Goal: Check status: Check status

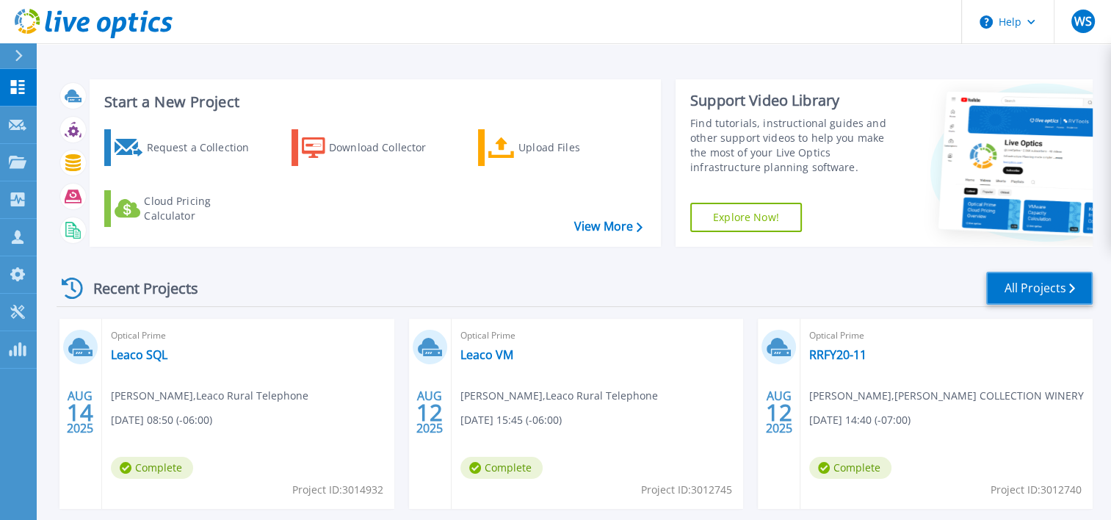
click at [1036, 286] on link "All Projects" at bounding box center [1039, 288] width 106 height 33
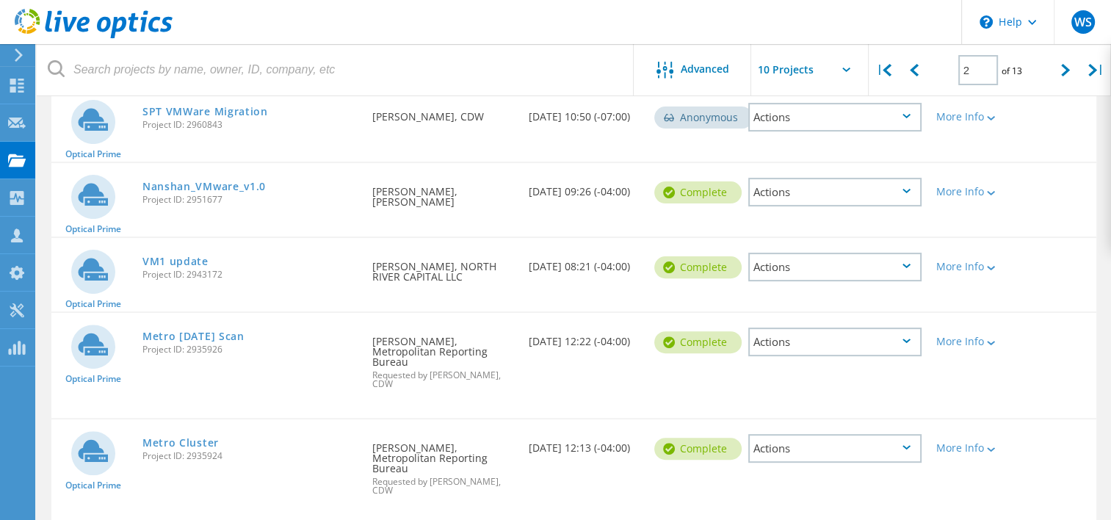
scroll to position [283, 0]
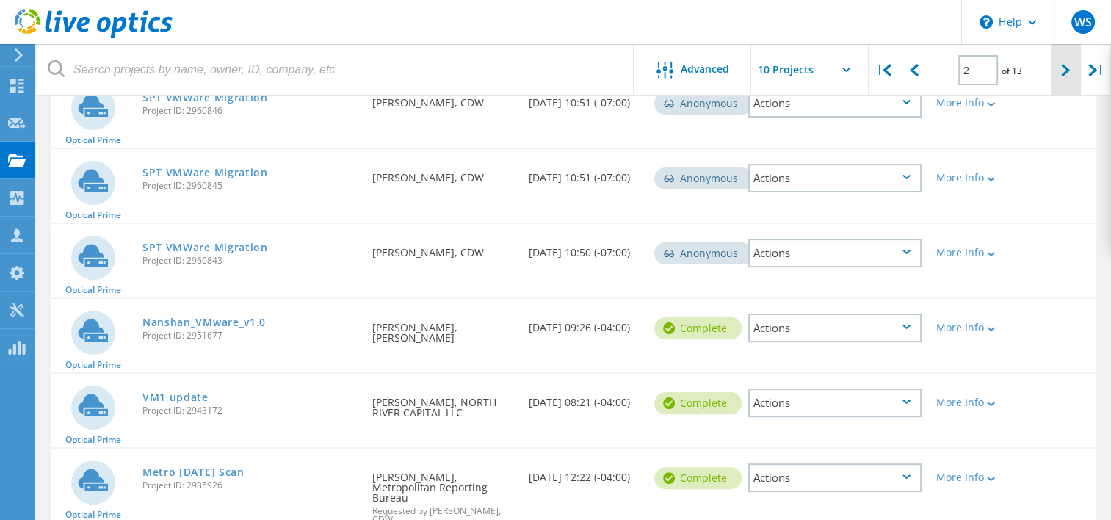
click at [1065, 73] on icon at bounding box center [1065, 70] width 9 height 12
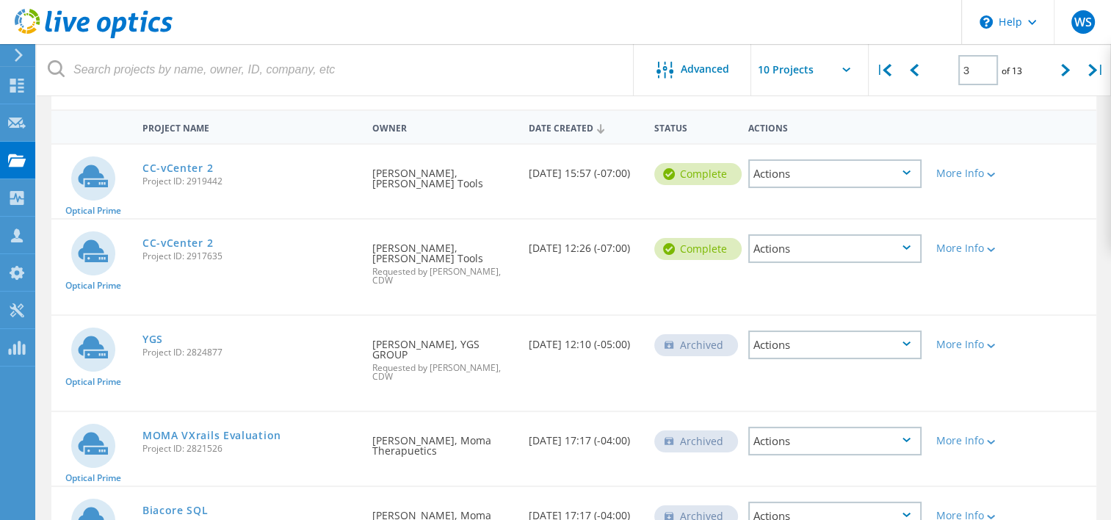
scroll to position [126, 0]
click at [1066, 73] on icon at bounding box center [1065, 70] width 9 height 12
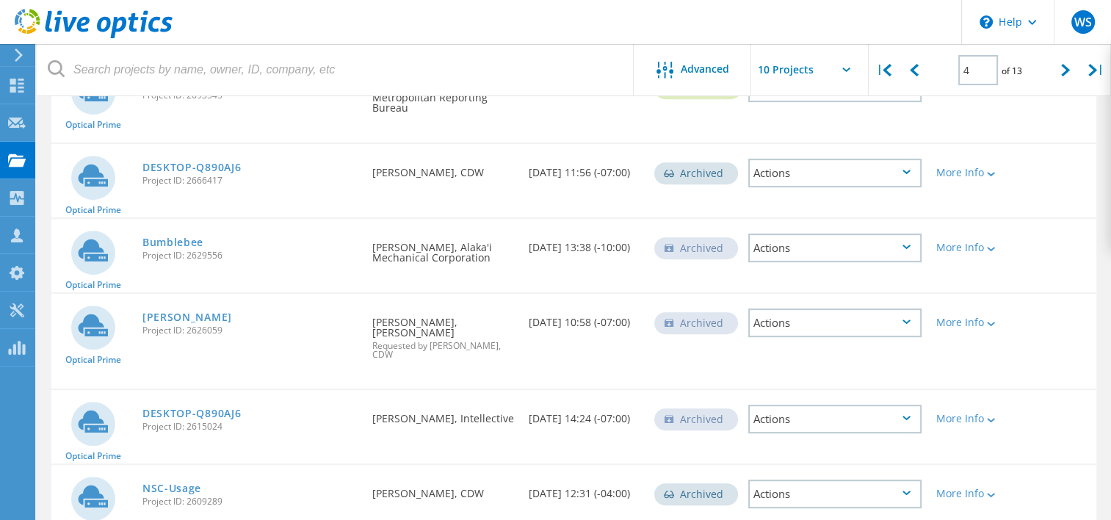
scroll to position [614, 0]
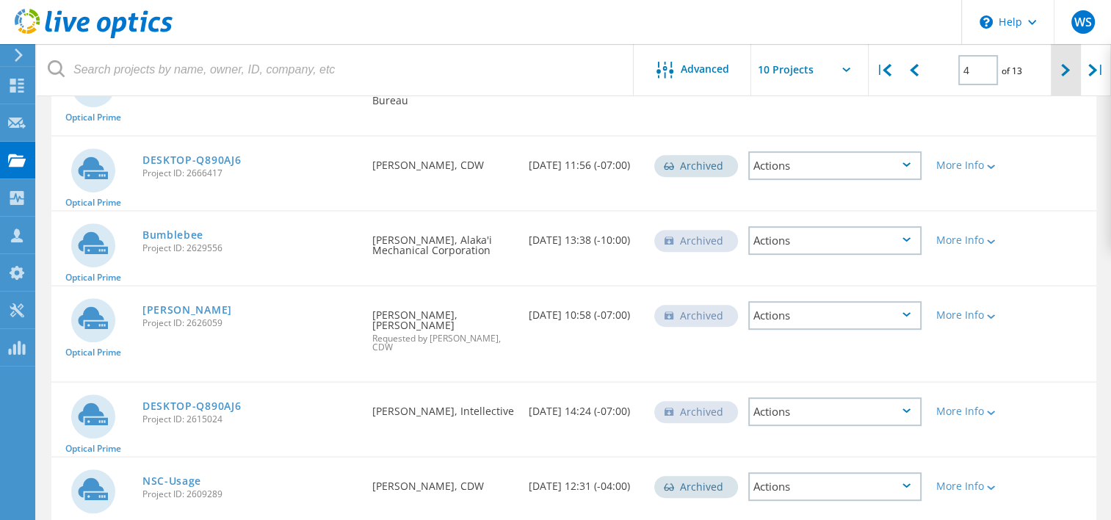
click at [1064, 76] on icon at bounding box center [1065, 70] width 9 height 12
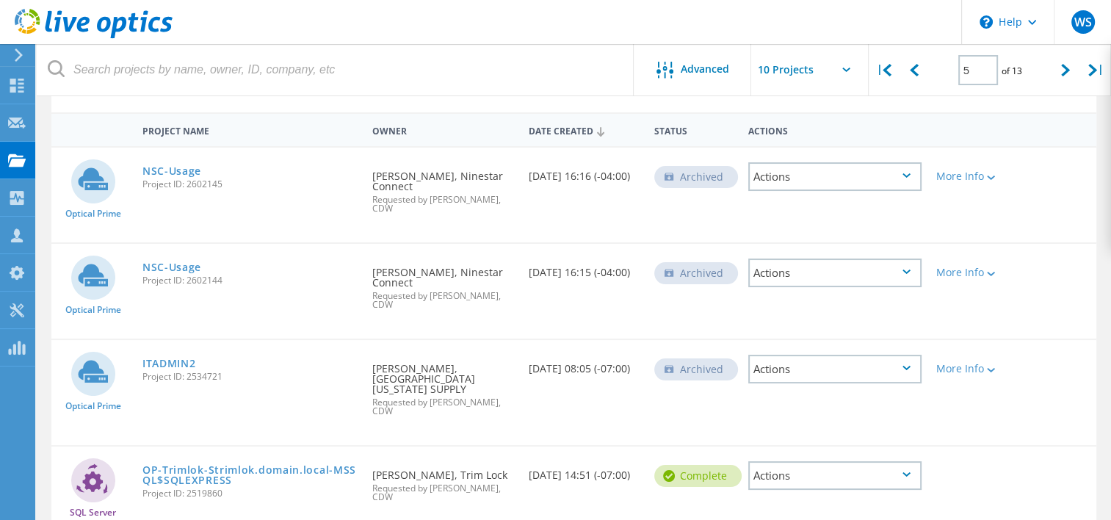
scroll to position [101, 0]
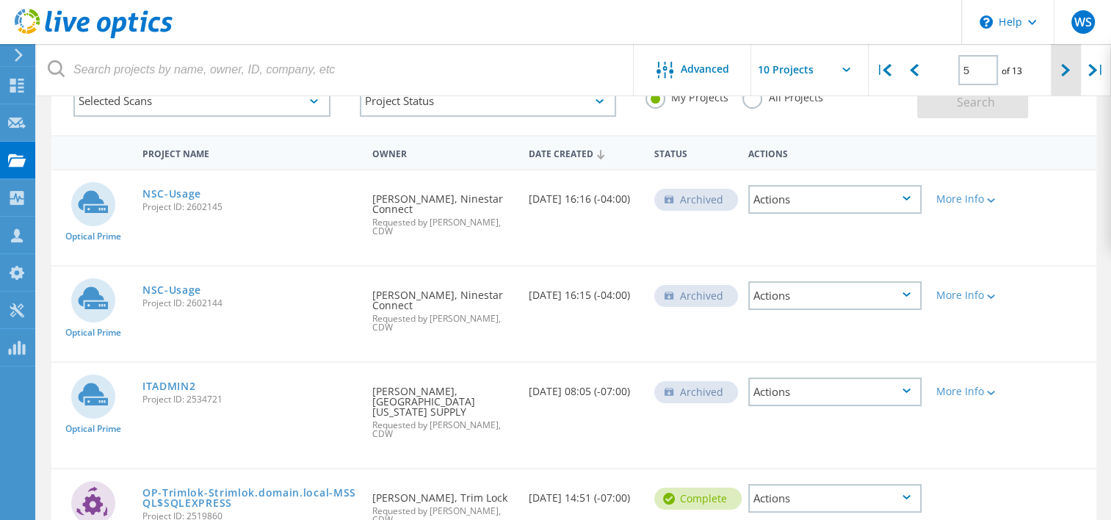
click at [1064, 75] on icon at bounding box center [1065, 70] width 9 height 12
type input "6"
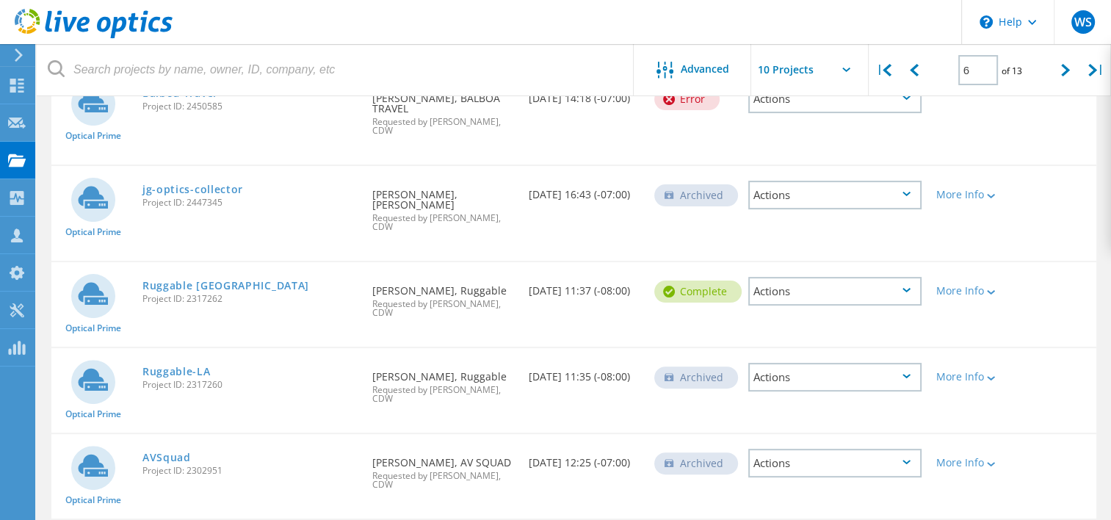
scroll to position [394, 0]
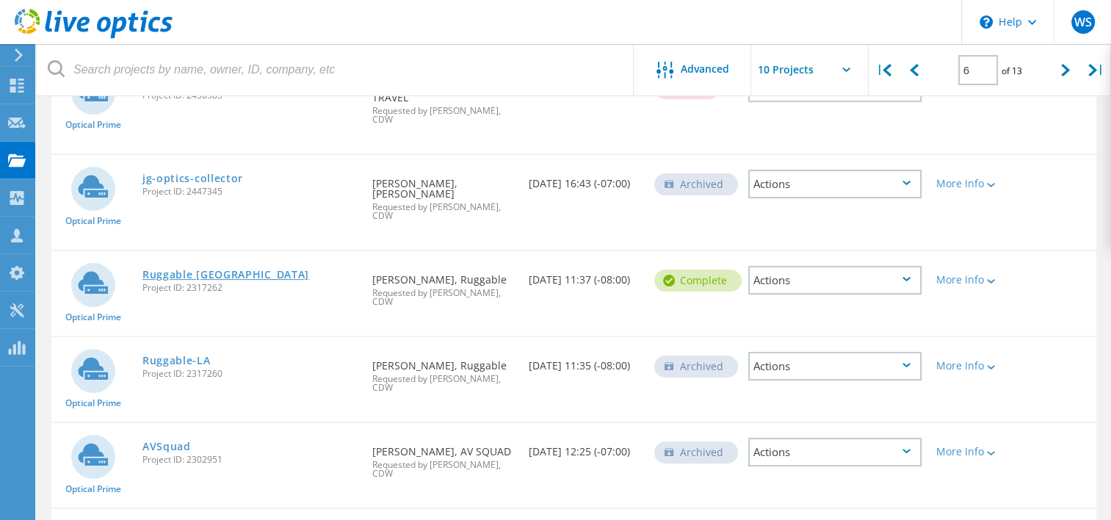
click at [178, 269] on link "Ruggable USA" at bounding box center [225, 274] width 167 height 10
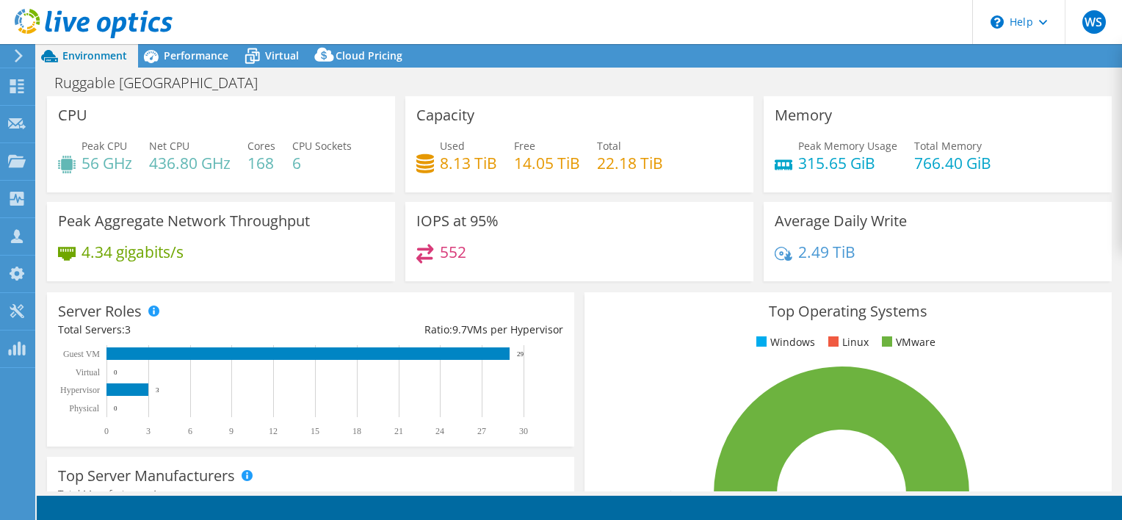
select select "USD"
select select "USWest"
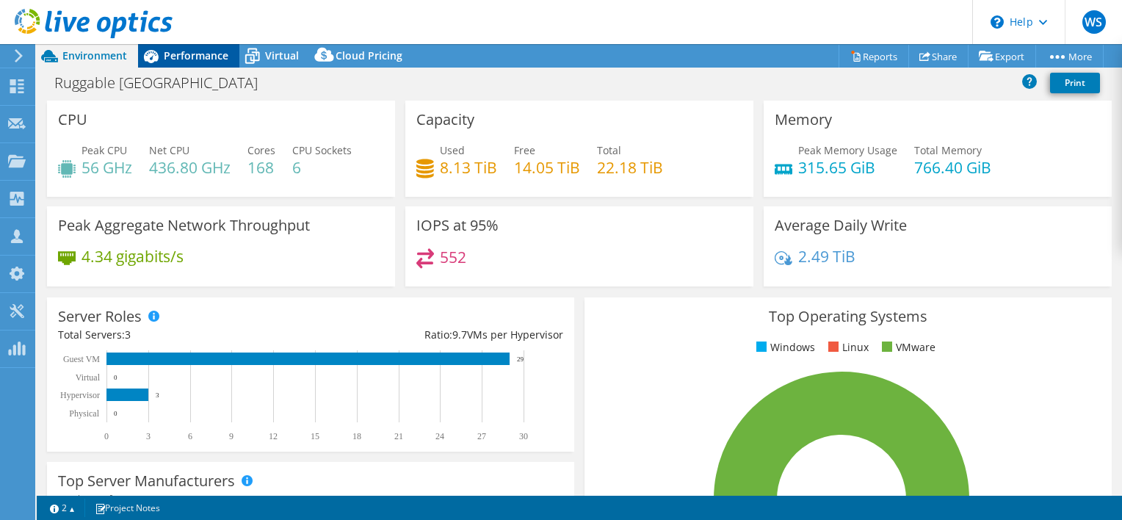
click at [173, 56] on span "Performance" at bounding box center [196, 55] width 65 height 14
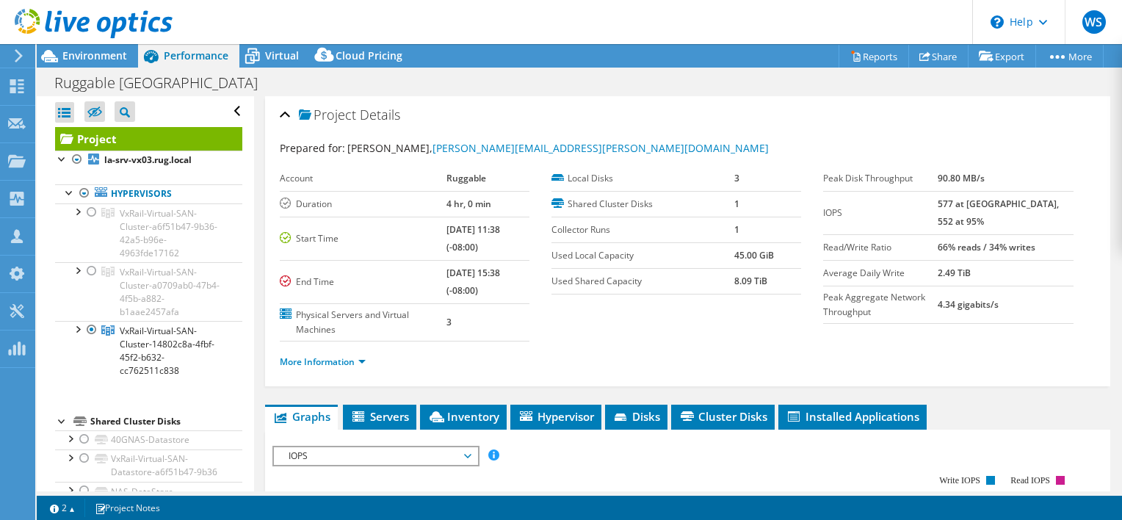
scroll to position [73, 0]
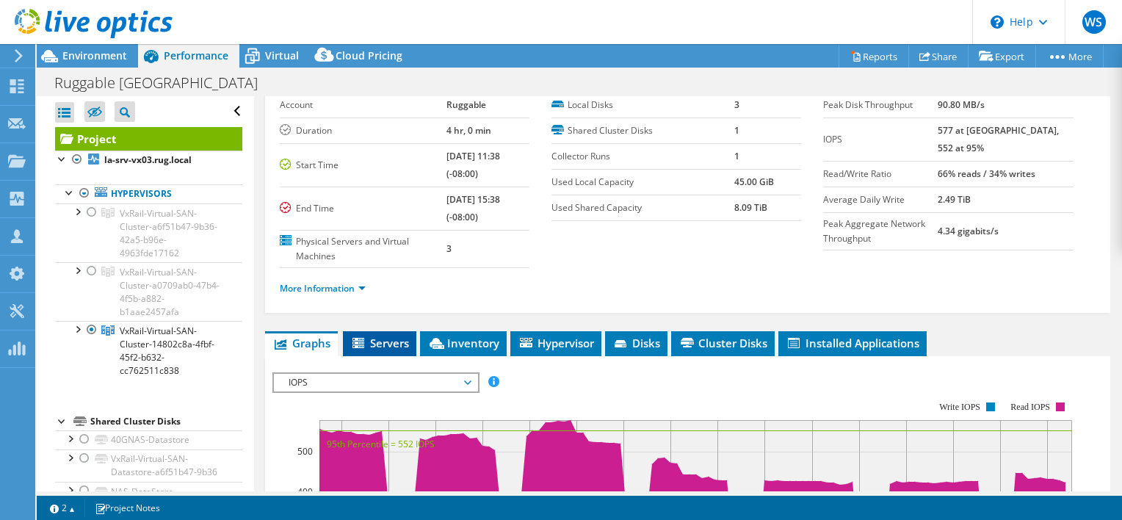
click at [391, 332] on li "Servers" at bounding box center [379, 343] width 73 height 25
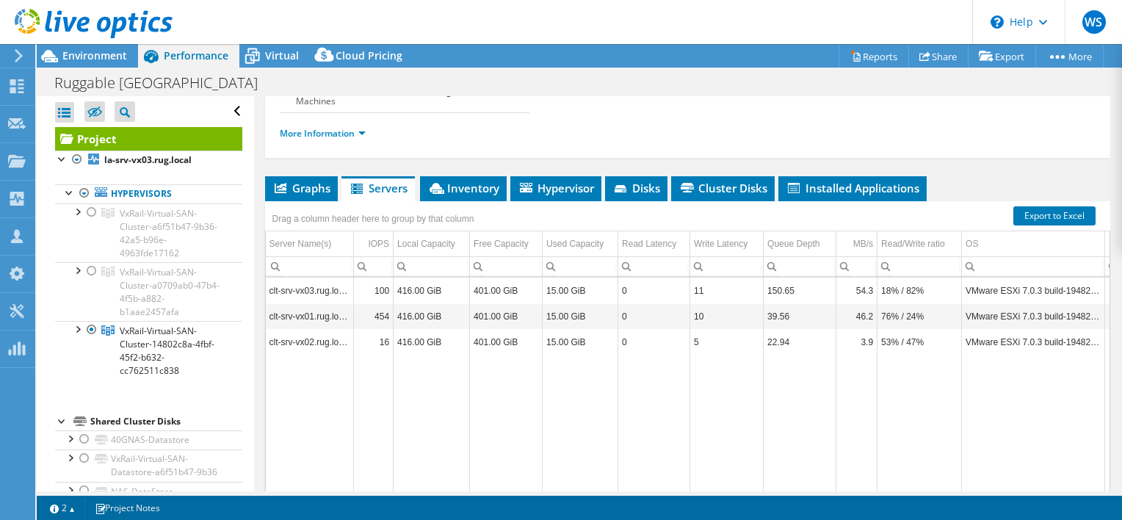
scroll to position [294, 0]
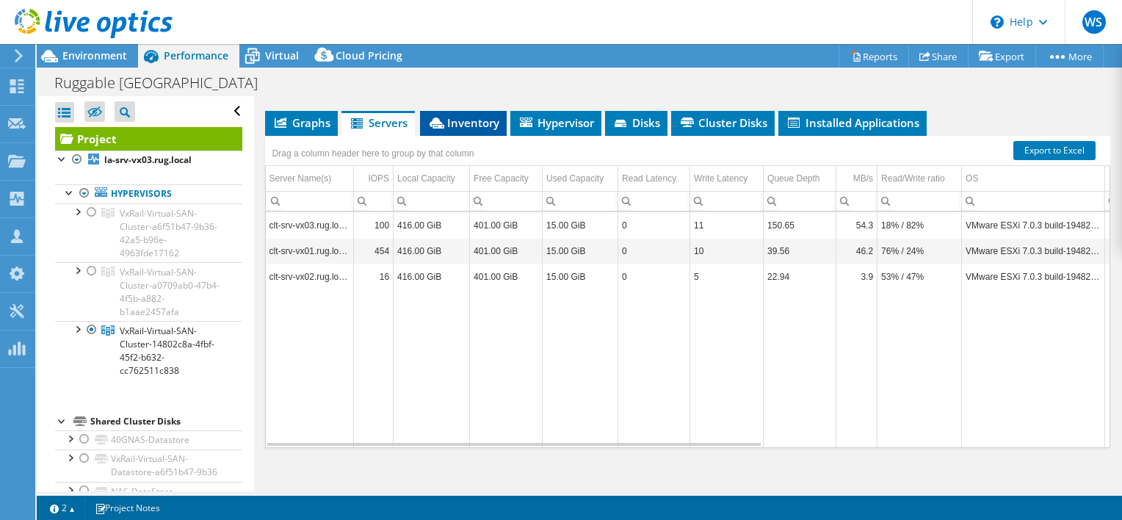
click at [470, 118] on span "Inventory" at bounding box center [463, 122] width 72 height 15
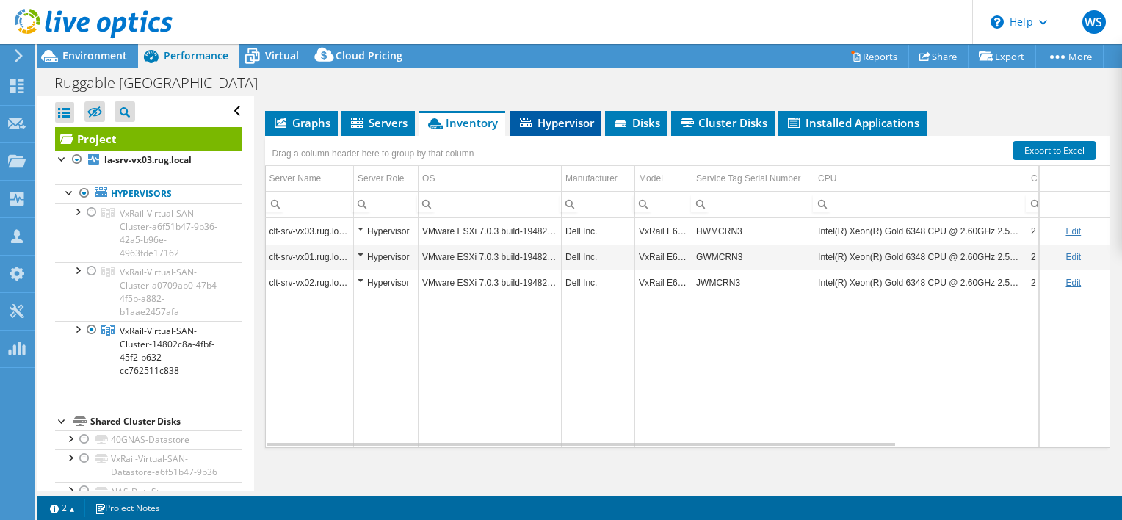
click at [560, 120] on span "Hypervisor" at bounding box center [556, 122] width 76 height 15
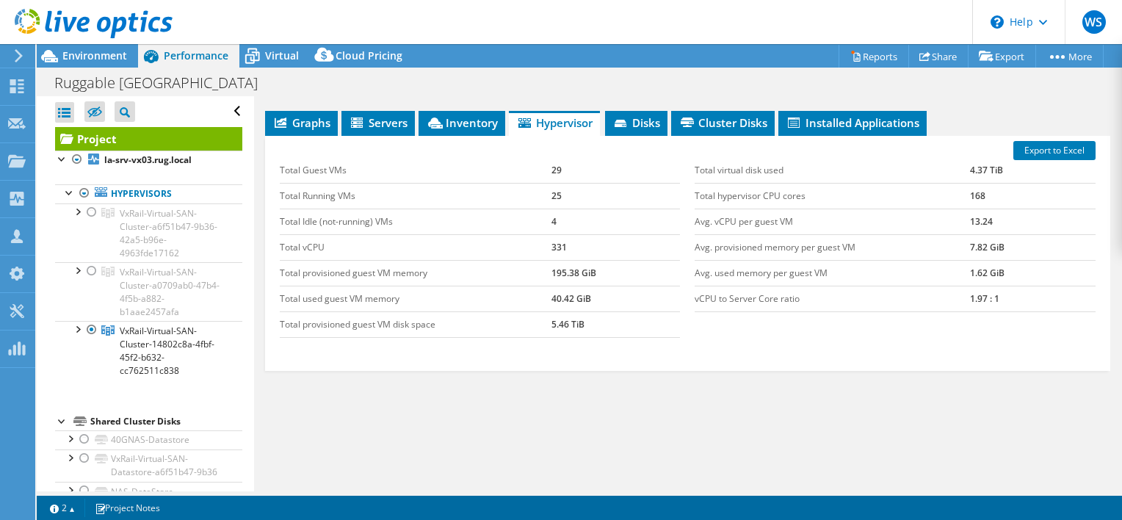
scroll to position [304, 0]
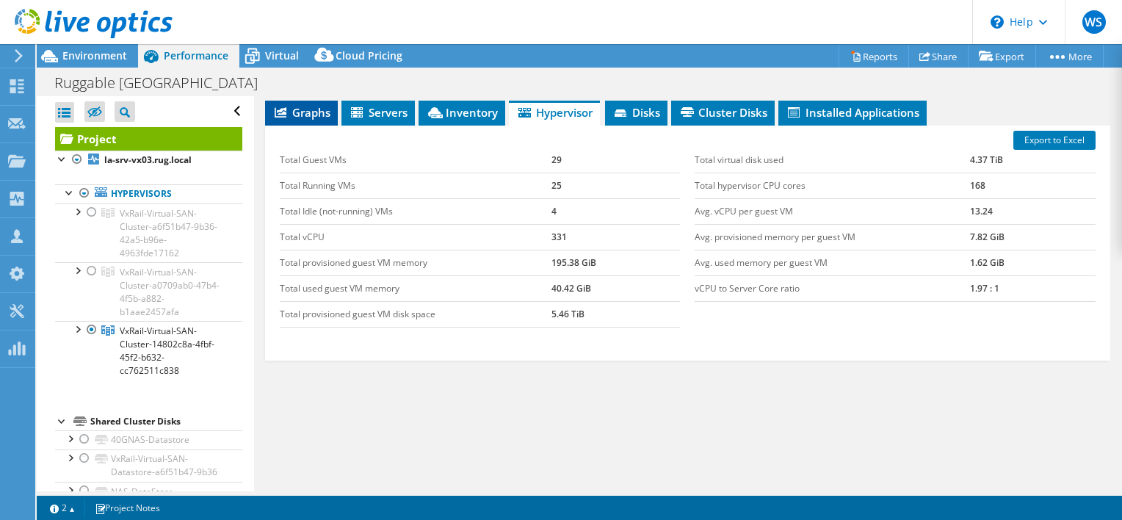
click at [294, 110] on span "Graphs" at bounding box center [301, 112] width 58 height 15
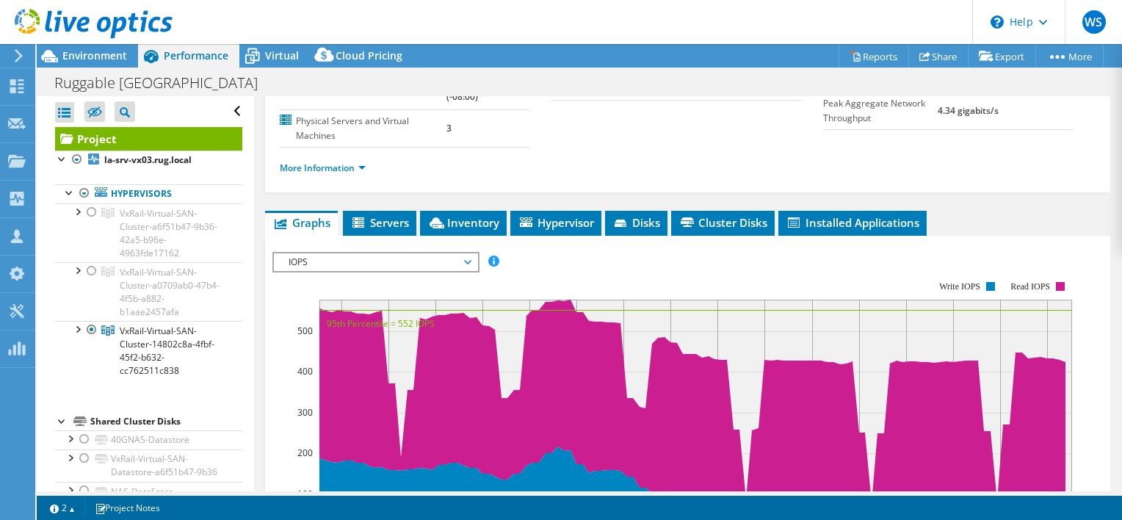
scroll to position [157, 0]
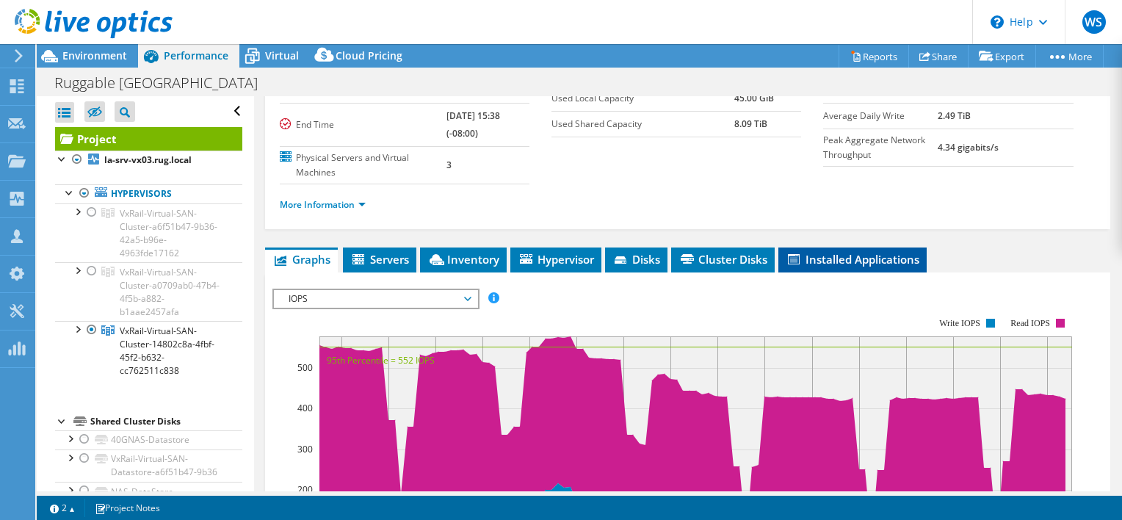
click at [862, 255] on span "Installed Applications" at bounding box center [852, 259] width 134 height 15
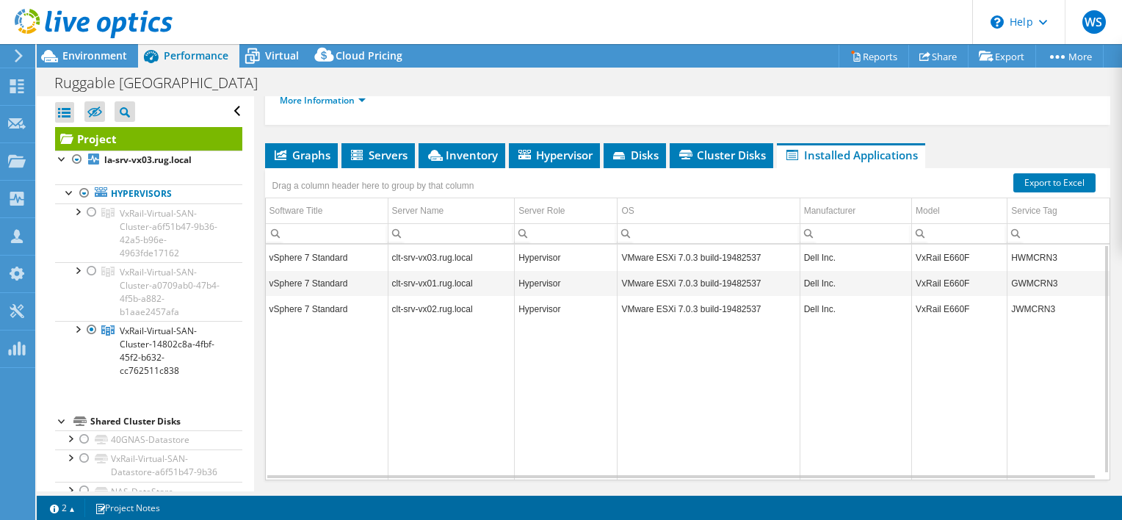
scroll to position [230, 0]
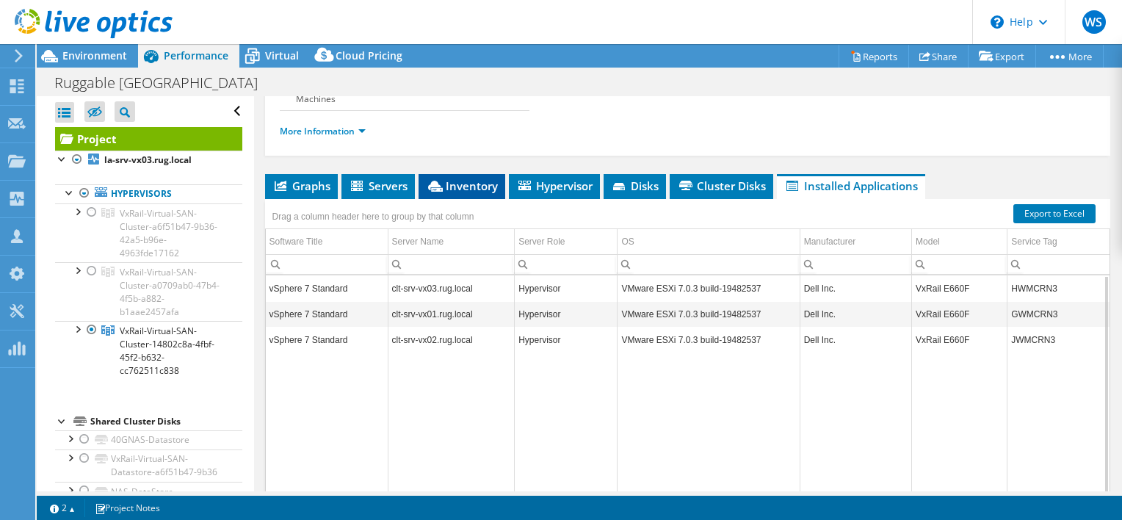
click at [465, 182] on span "Inventory" at bounding box center [462, 185] width 72 height 15
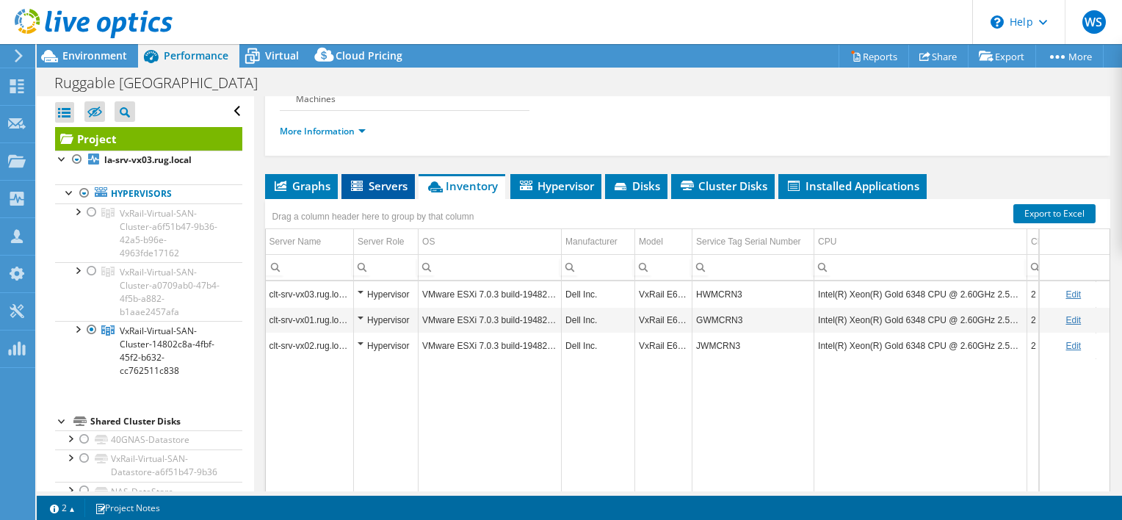
click at [381, 182] on span "Servers" at bounding box center [378, 185] width 59 height 15
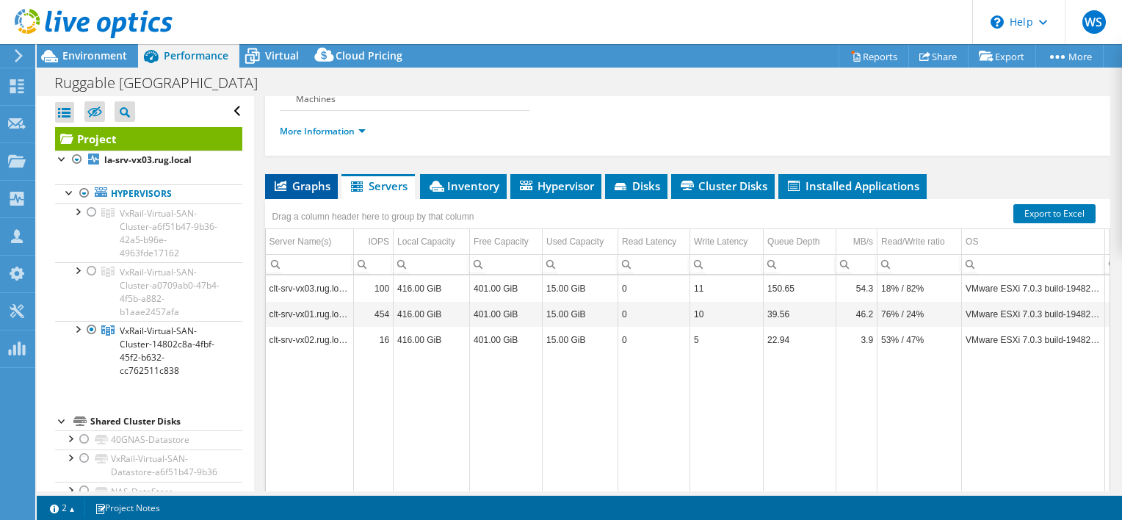
click at [314, 180] on span "Graphs" at bounding box center [301, 185] width 58 height 15
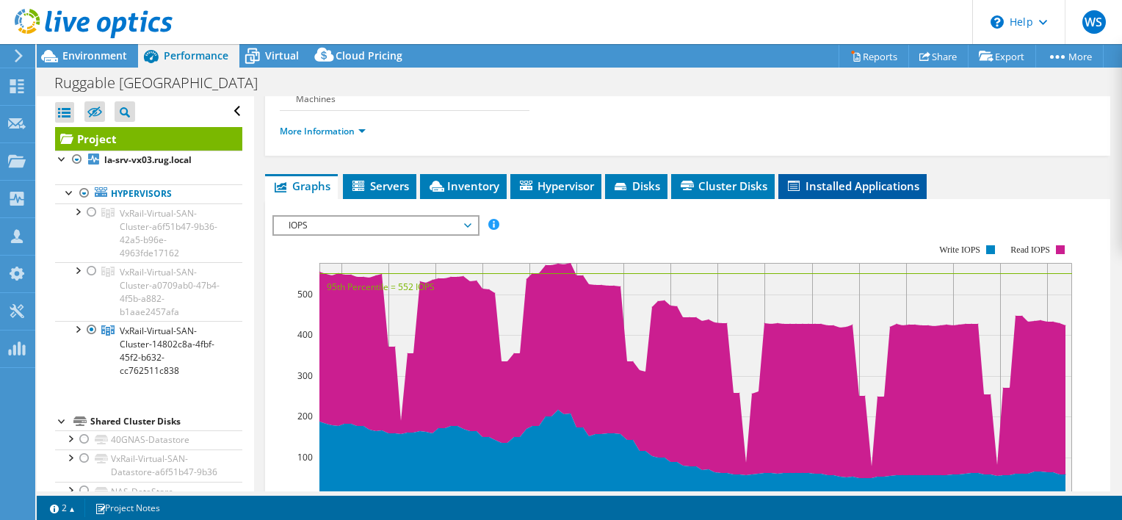
click at [847, 183] on span "Installed Applications" at bounding box center [852, 185] width 134 height 15
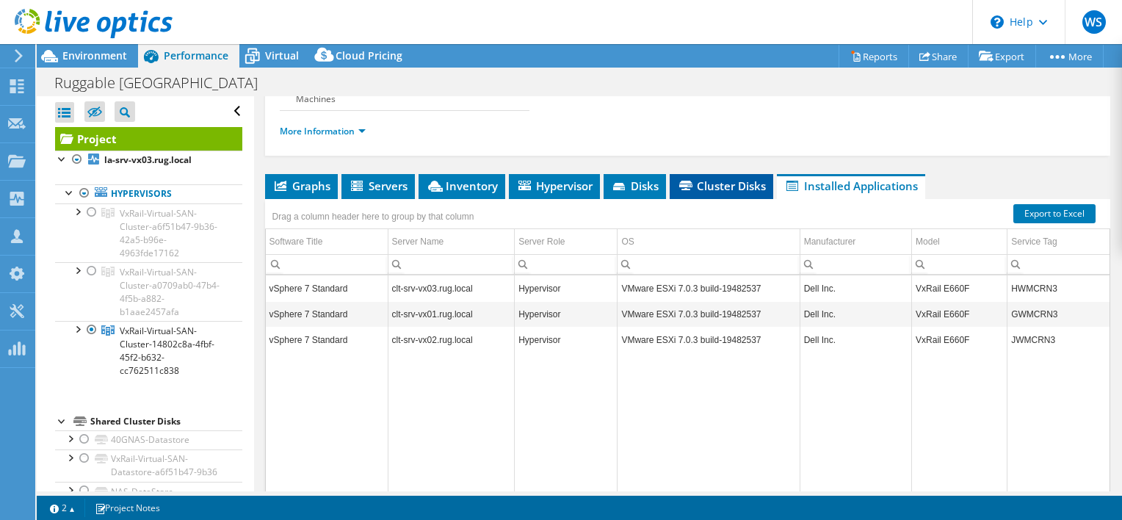
click at [722, 182] on span "Cluster Disks" at bounding box center [721, 185] width 89 height 15
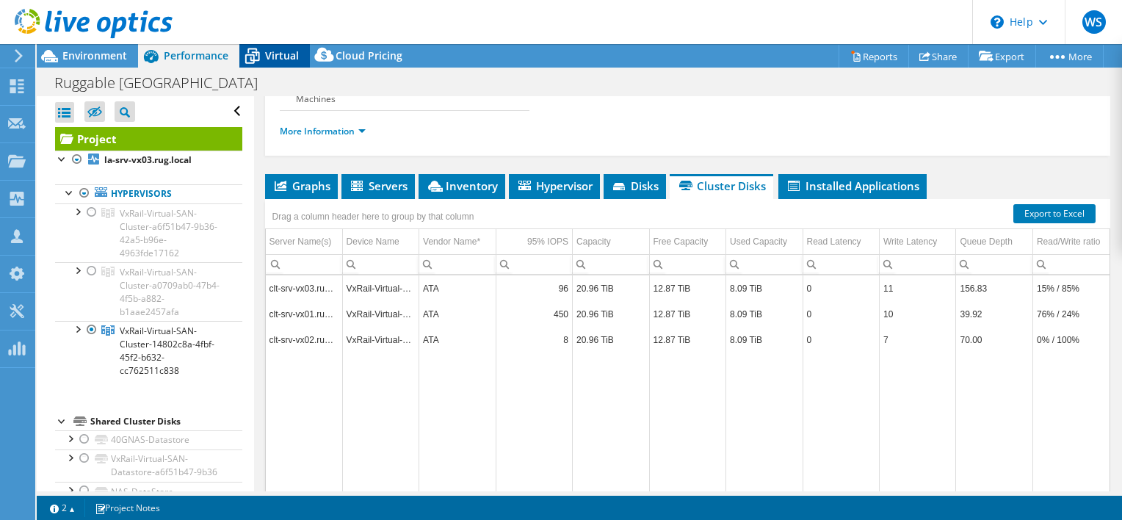
click at [284, 57] on span "Virtual" at bounding box center [282, 55] width 34 height 14
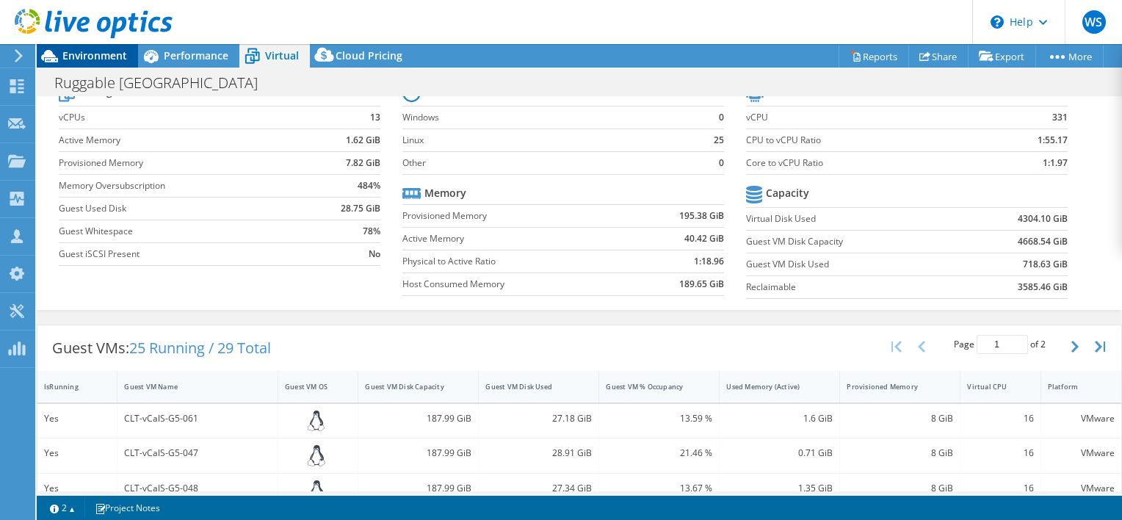
click at [86, 54] on span "Environment" at bounding box center [94, 55] width 65 height 14
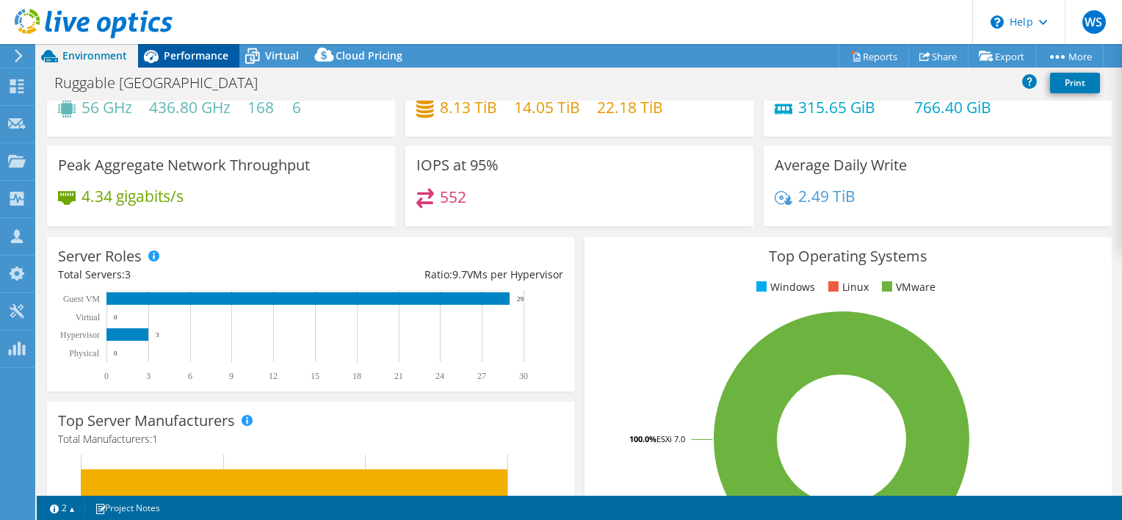
click at [182, 48] on span "Performance" at bounding box center [196, 55] width 65 height 14
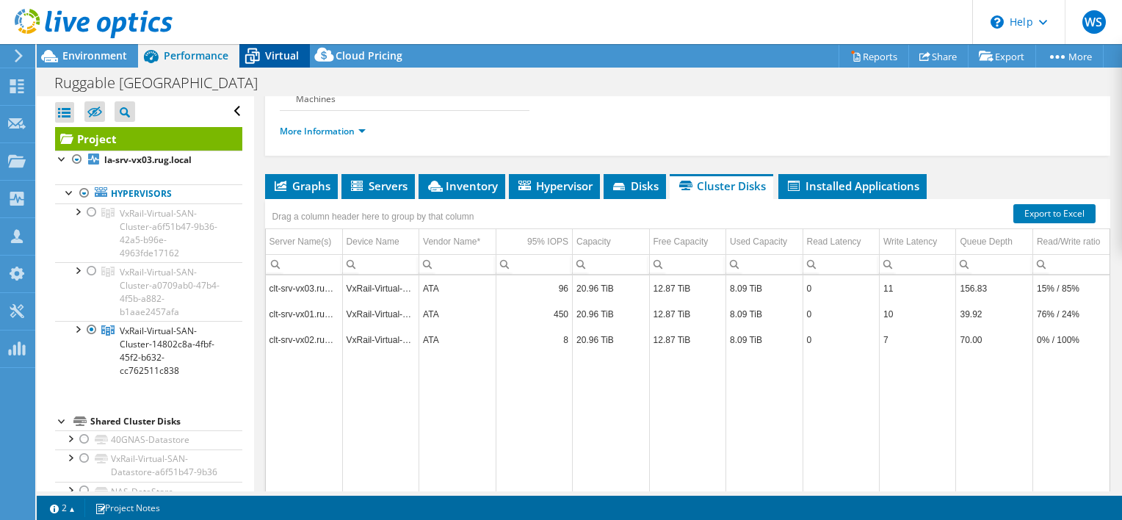
click at [284, 54] on span "Virtual" at bounding box center [282, 55] width 34 height 14
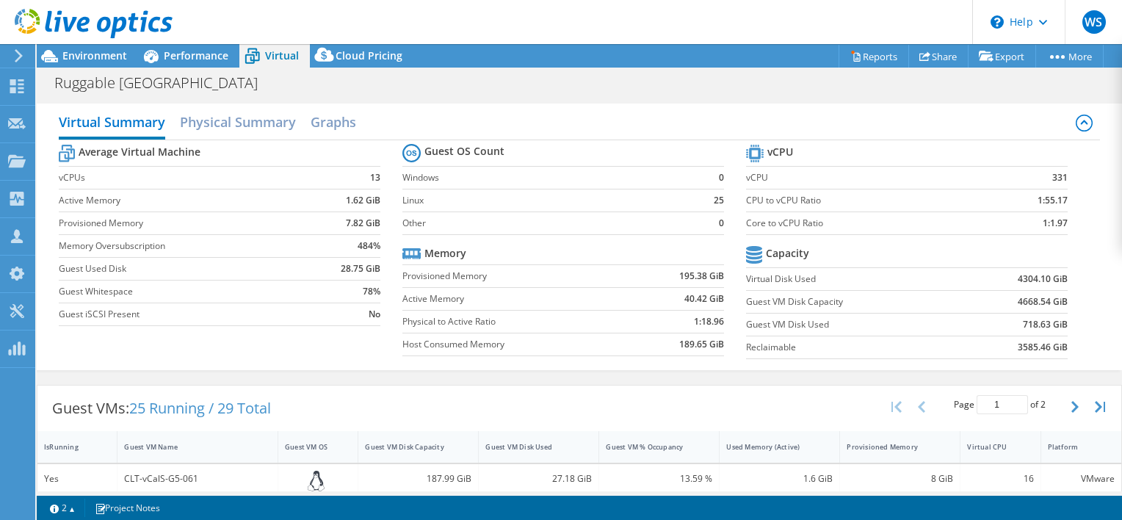
scroll to position [304, 0]
